Goal: Task Accomplishment & Management: Use online tool/utility

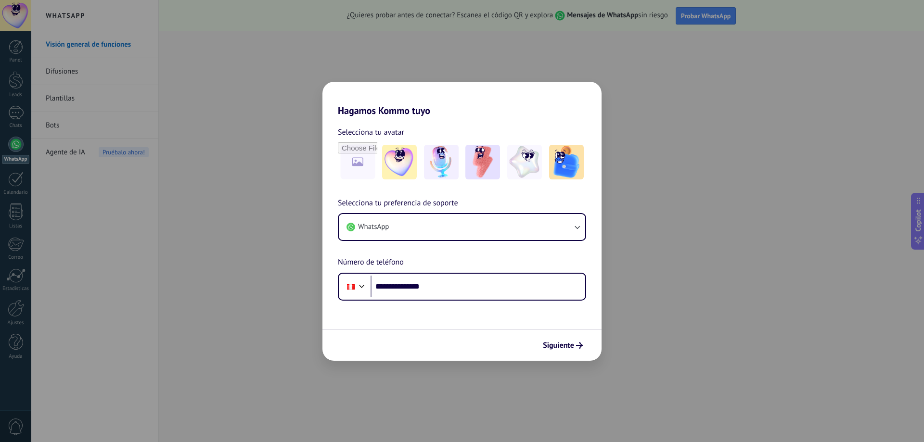
type input "**********"
click at [575, 336] on div "Siguiente" at bounding box center [461, 345] width 279 height 32
click at [574, 339] on button "Siguiente" at bounding box center [562, 345] width 49 height 16
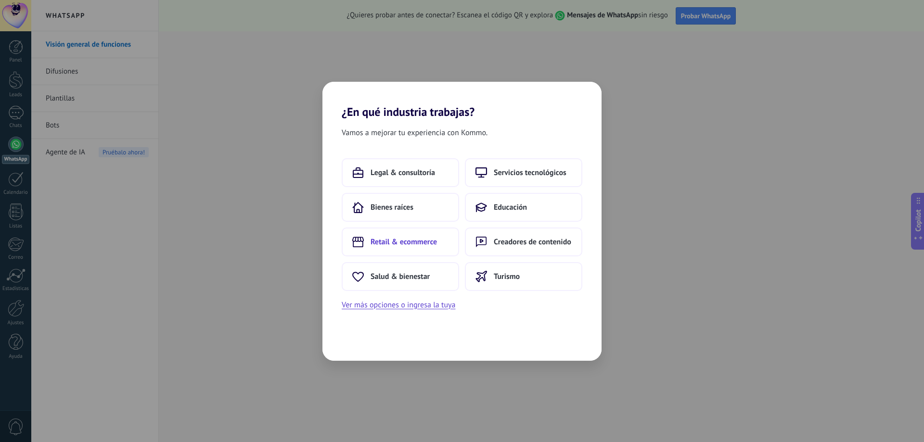
click at [410, 239] on span "Retail & ecommerce" at bounding box center [403, 242] width 66 height 10
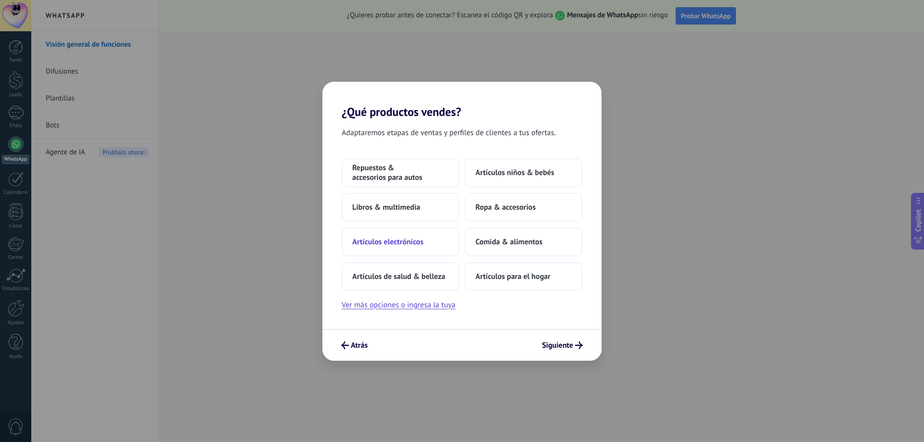
click at [406, 242] on span "Artículos electrónicos" at bounding box center [387, 242] width 71 height 10
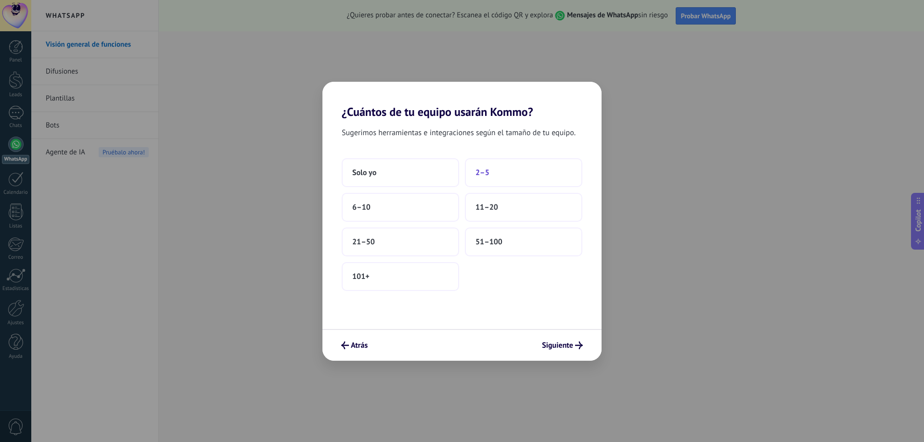
click at [508, 173] on button "2–5" at bounding box center [523, 172] width 117 height 29
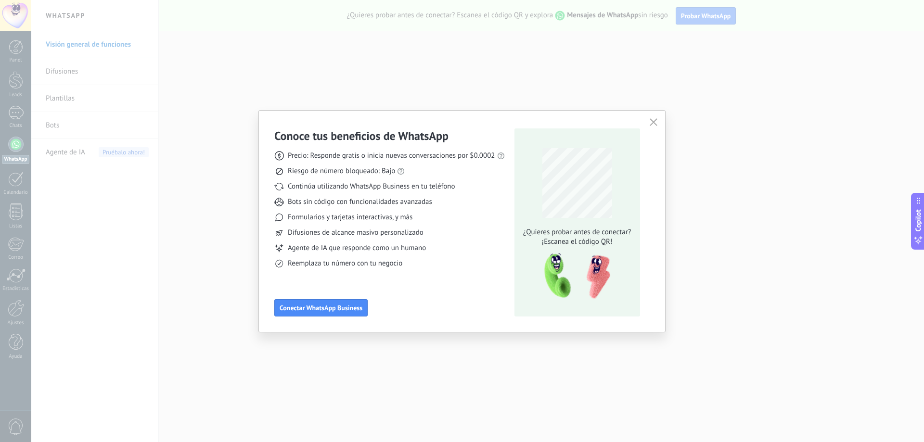
click at [650, 130] on div "Conoce tus beneficios de WhatsApp Precio: Responde gratis o inicia nuevas conve…" at bounding box center [462, 221] width 406 height 221
click at [651, 127] on button "button" at bounding box center [653, 122] width 13 height 13
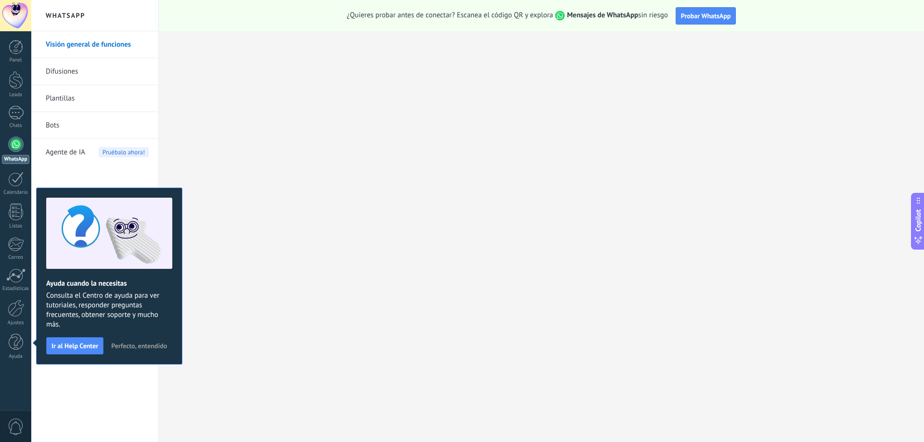
click at [137, 343] on span "Perfecto, entendido" at bounding box center [139, 346] width 56 height 7
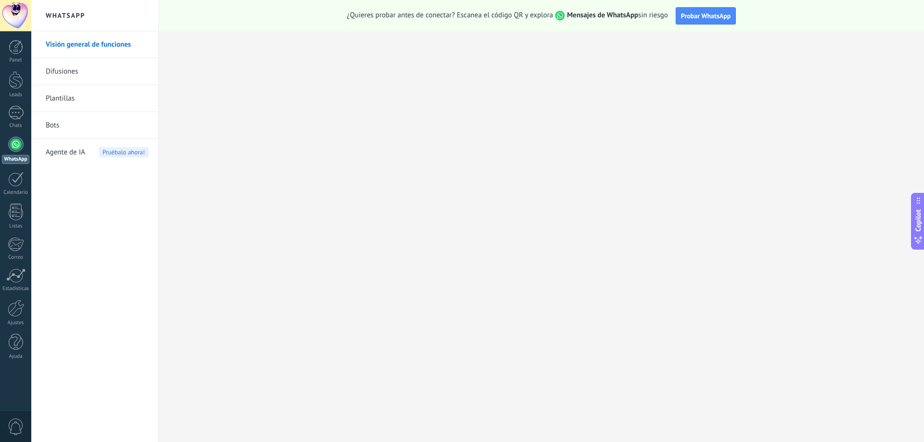
click at [18, 150] on div at bounding box center [15, 144] width 15 height 15
click at [702, 16] on span "Probar WhatsApp" at bounding box center [706, 16] width 50 height 9
